Goal: Information Seeking & Learning: Learn about a topic

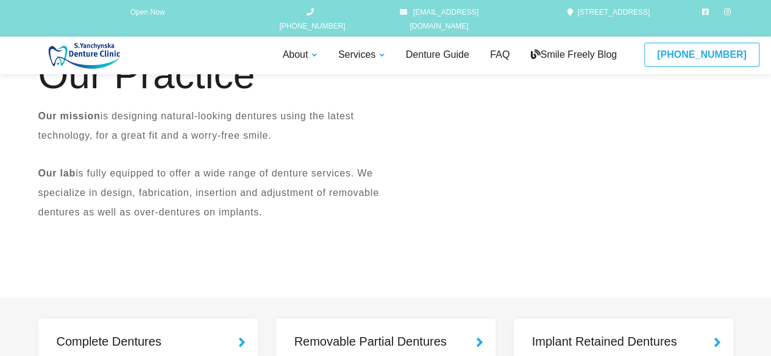
scroll to position [1036, 0]
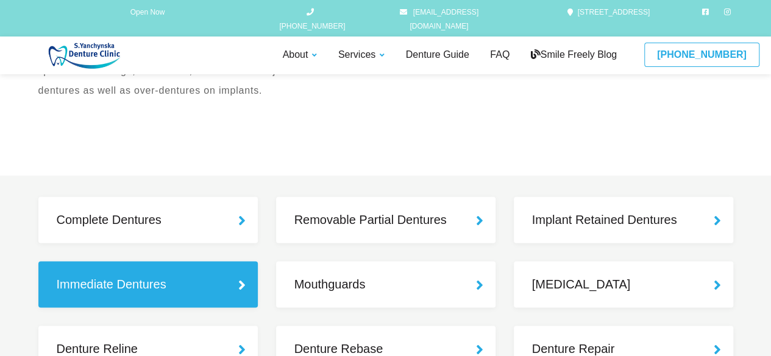
click at [239, 282] on span "Immediate Dentures" at bounding box center [152, 284] width 190 height 18
click at [237, 282] on span "Immediate Dentures" at bounding box center [152, 284] width 190 height 18
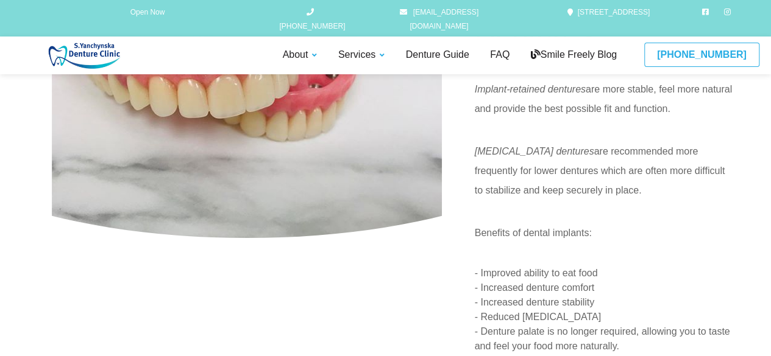
scroll to position [2065, 0]
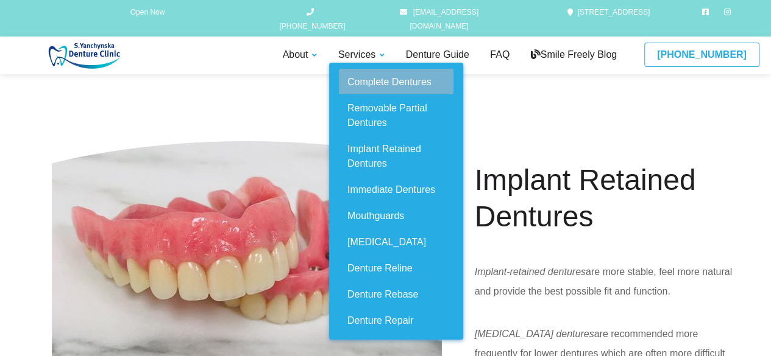
click at [387, 70] on link "Complete Dentures" at bounding box center [396, 82] width 115 height 26
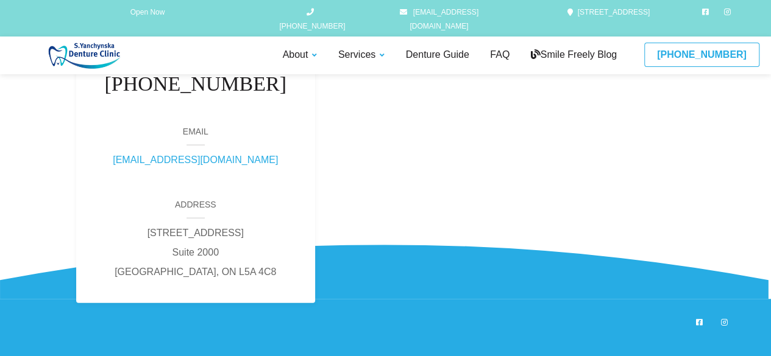
scroll to position [4898, 0]
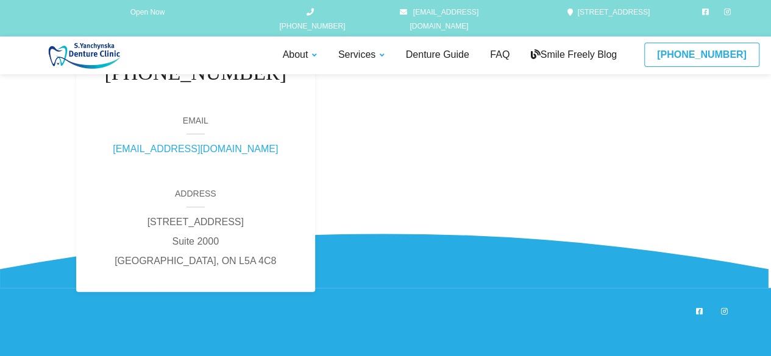
click at [156, 304] on div at bounding box center [385, 333] width 695 height 91
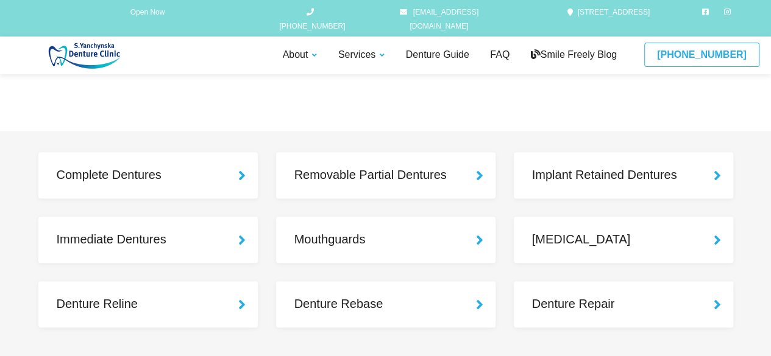
scroll to position [548, 0]
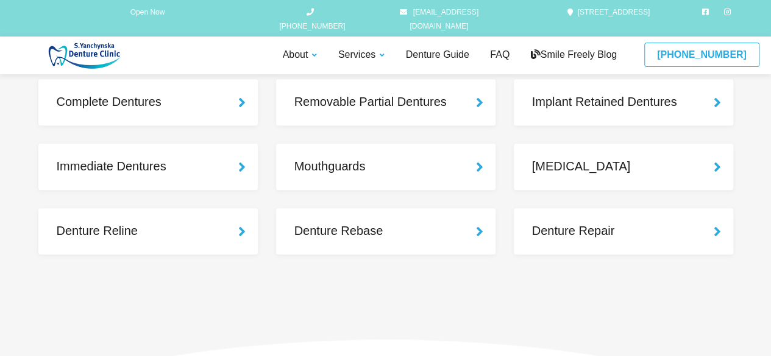
click at [592, 232] on span "Denture Repair" at bounding box center [627, 231] width 190 height 18
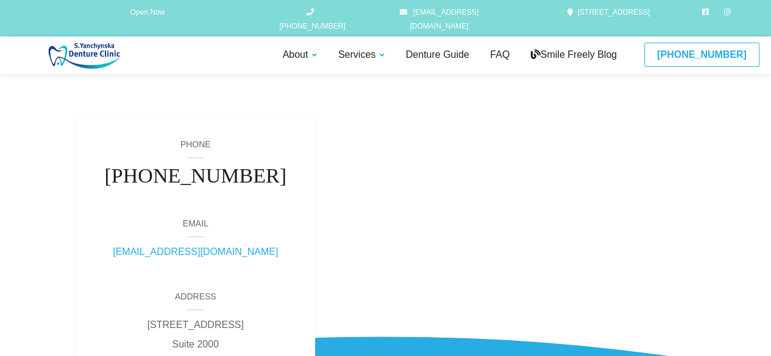
scroll to position [4820, 0]
